Goal: Task Accomplishment & Management: Complete application form

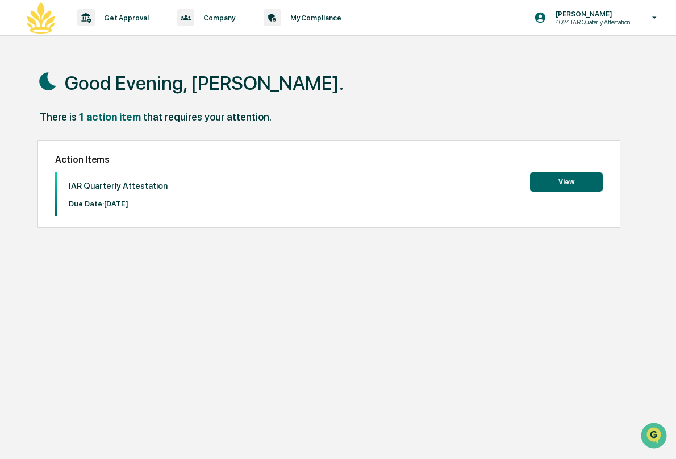
click at [551, 183] on button "View" at bounding box center [566, 181] width 73 height 19
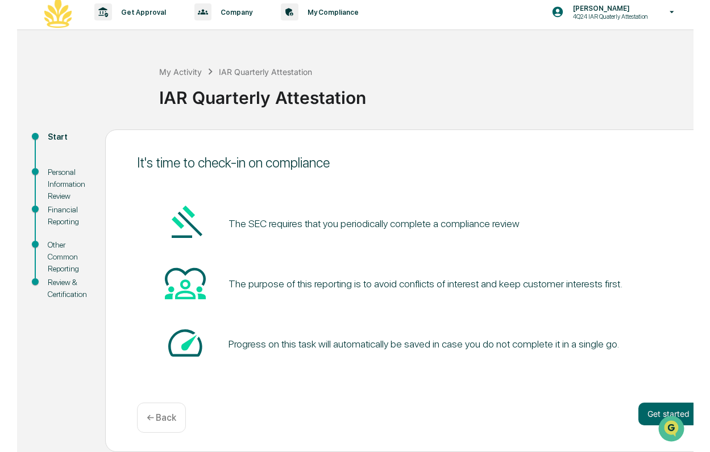
scroll to position [6, 0]
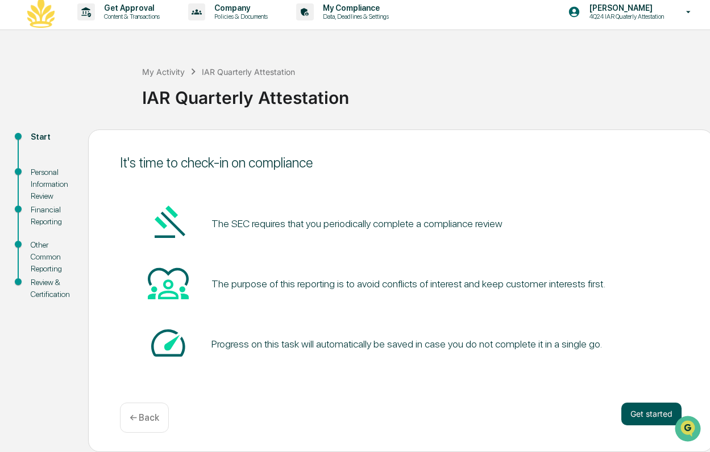
click at [654, 413] on button "Get started" at bounding box center [651, 414] width 60 height 23
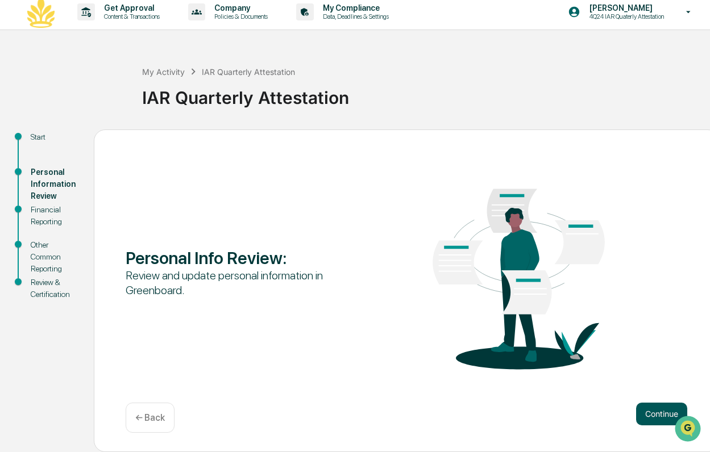
click at [654, 416] on button "Continue" at bounding box center [661, 414] width 51 height 23
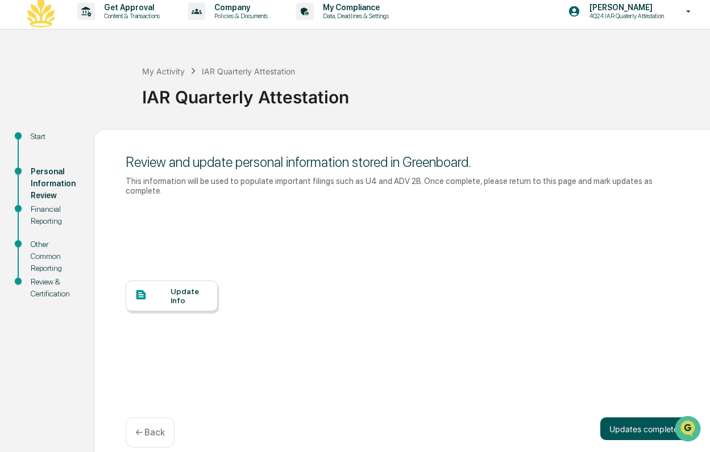
click at [645, 429] on button "Updates complete" at bounding box center [643, 429] width 87 height 23
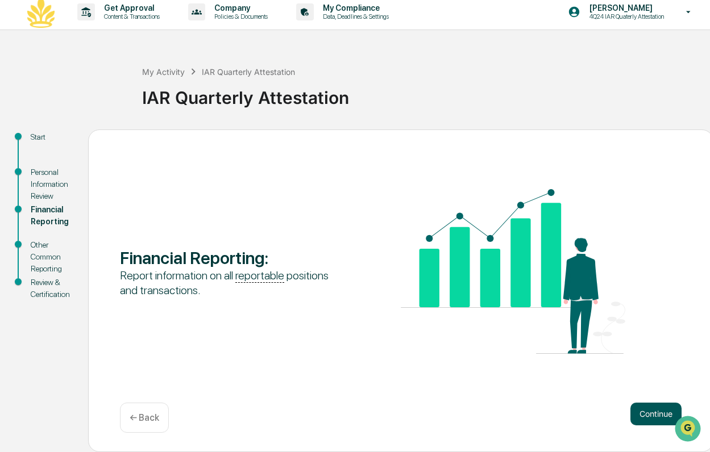
click at [653, 410] on button "Continue" at bounding box center [655, 414] width 51 height 23
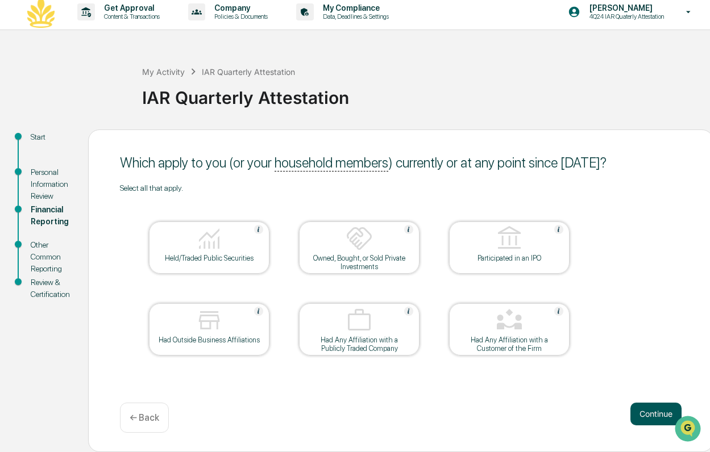
click at [660, 414] on button "Continue" at bounding box center [655, 414] width 51 height 23
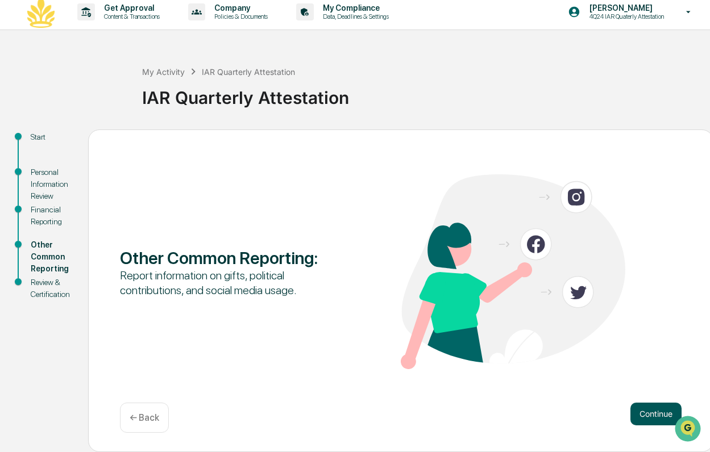
click at [657, 411] on button "Continue" at bounding box center [655, 414] width 51 height 23
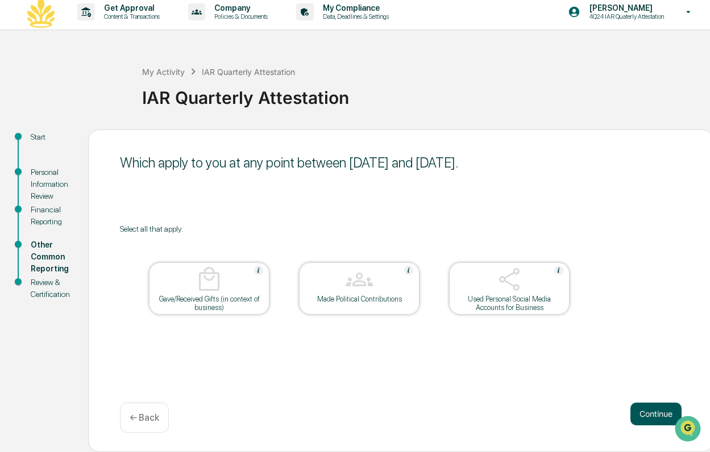
click at [655, 408] on button "Continue" at bounding box center [655, 414] width 51 height 23
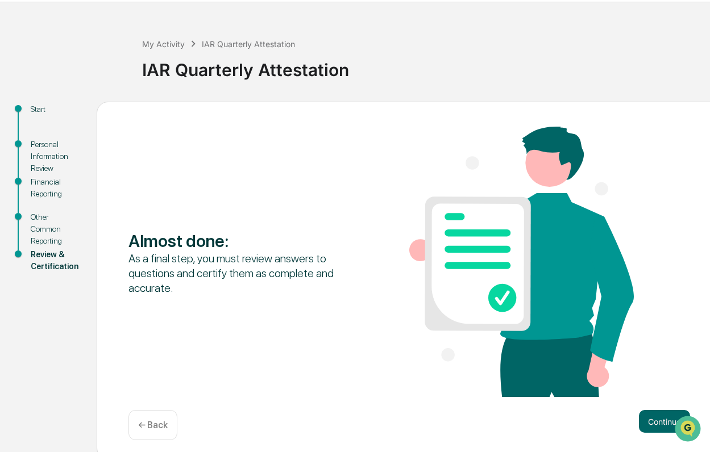
scroll to position [41, 0]
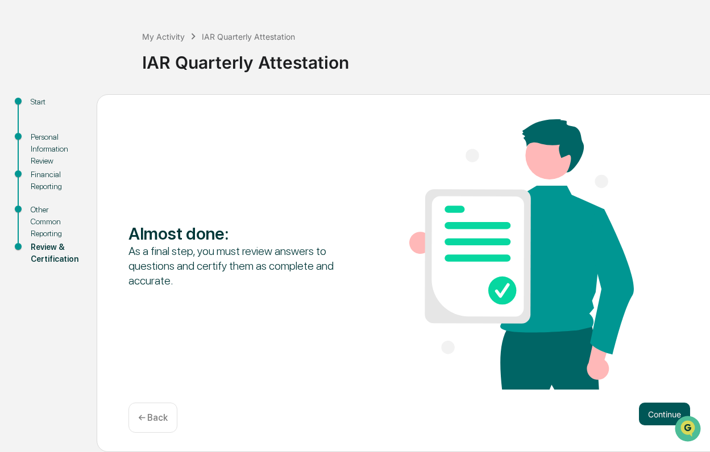
click at [657, 413] on button "Continue" at bounding box center [664, 414] width 51 height 23
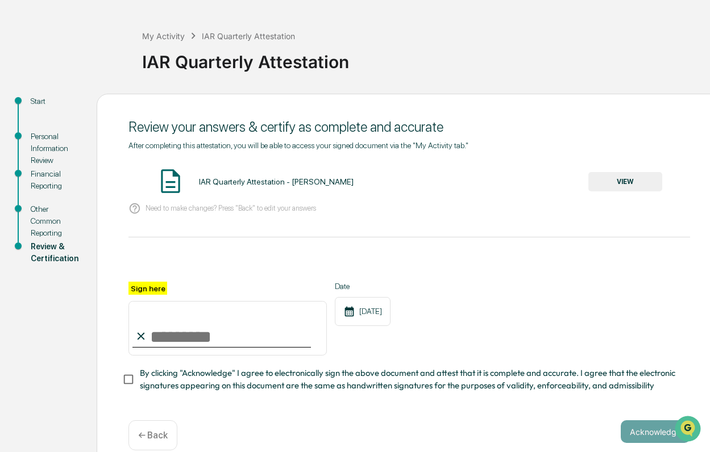
click at [189, 340] on input "Sign here" at bounding box center [227, 328] width 198 height 55
type input "**********"
click at [638, 428] on button "Acknowledge" at bounding box center [655, 432] width 69 height 23
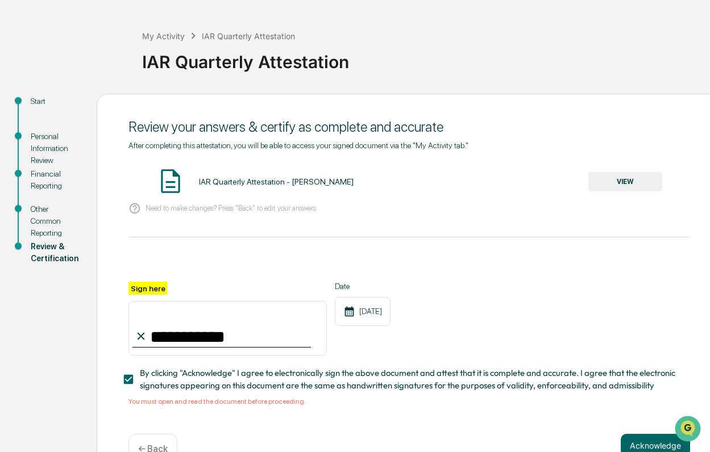
click at [617, 183] on button "VIEW" at bounding box center [625, 181] width 74 height 19
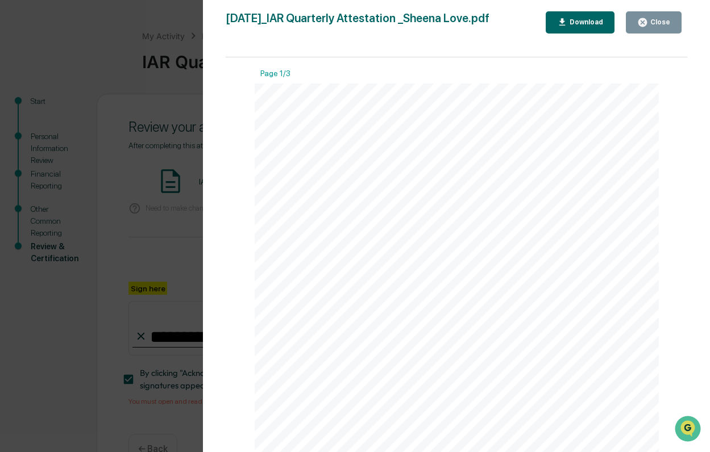
click at [657, 23] on div "Close" at bounding box center [659, 22] width 22 height 8
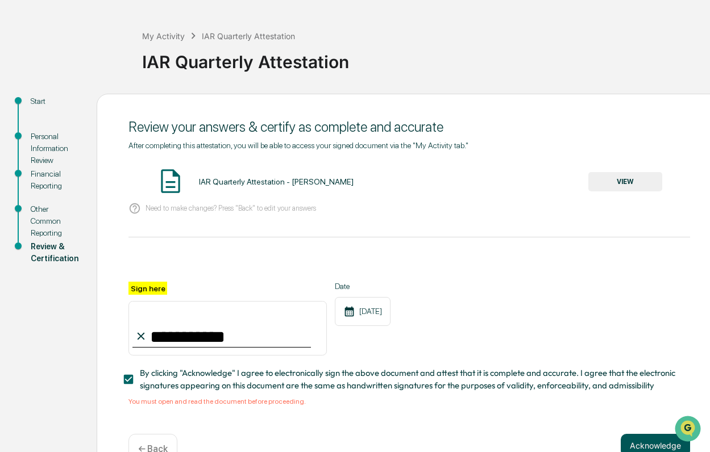
click at [650, 440] on button "Acknowledge" at bounding box center [655, 445] width 69 height 23
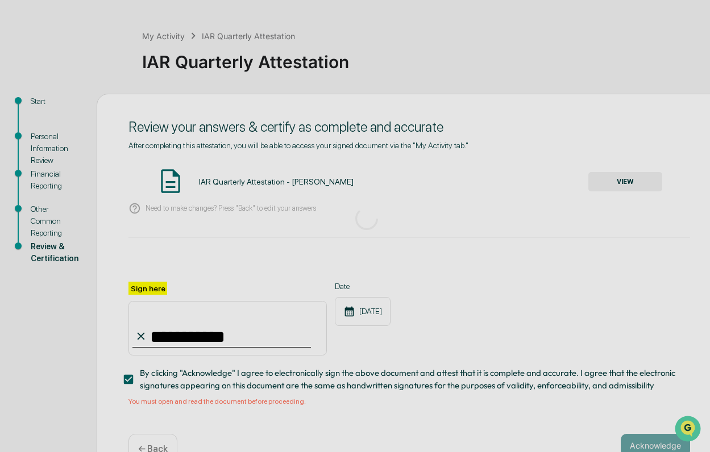
scroll to position [6, 0]
